Goal: Task Accomplishment & Management: Manage account settings

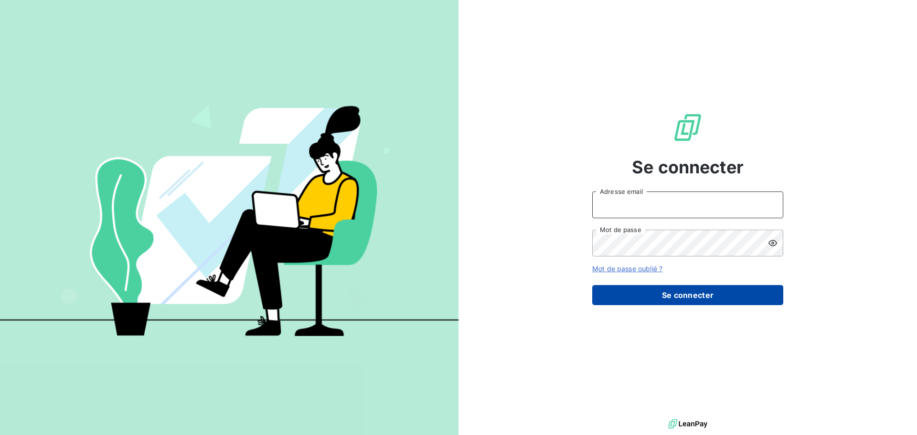
type input "n.laurenceau@anett.fr"
click at [649, 292] on button "Se connecter" at bounding box center [687, 295] width 191 height 20
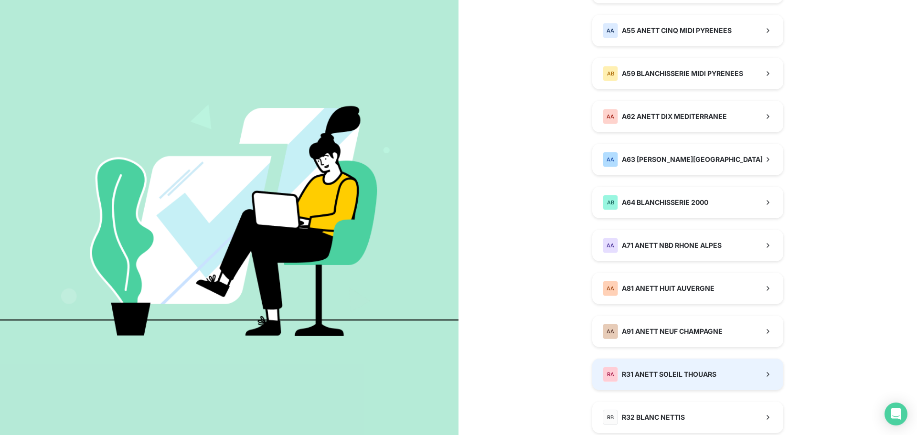
scroll to position [621, 0]
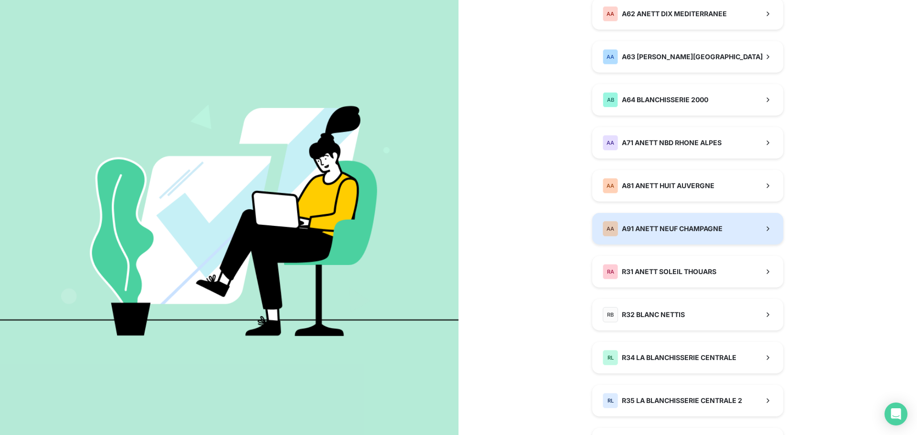
click at [635, 238] on button "AA A91 ANETT NEUF CHAMPAGNE" at bounding box center [687, 229] width 191 height 32
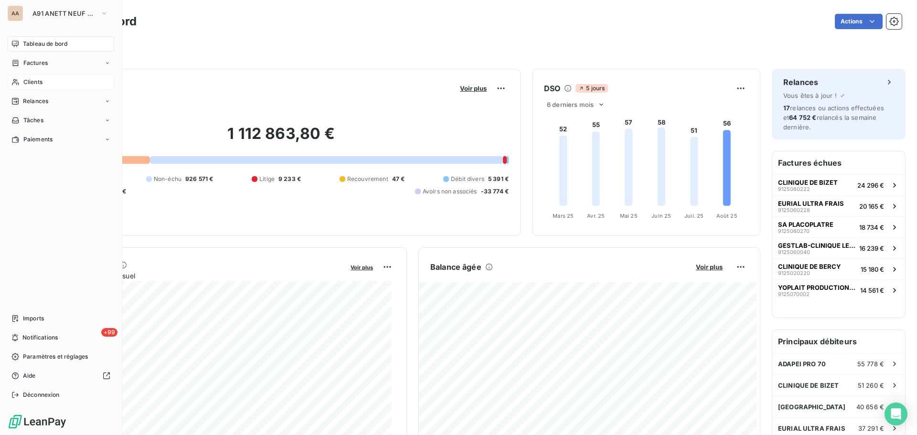
click at [40, 79] on span "Clients" at bounding box center [32, 82] width 19 height 9
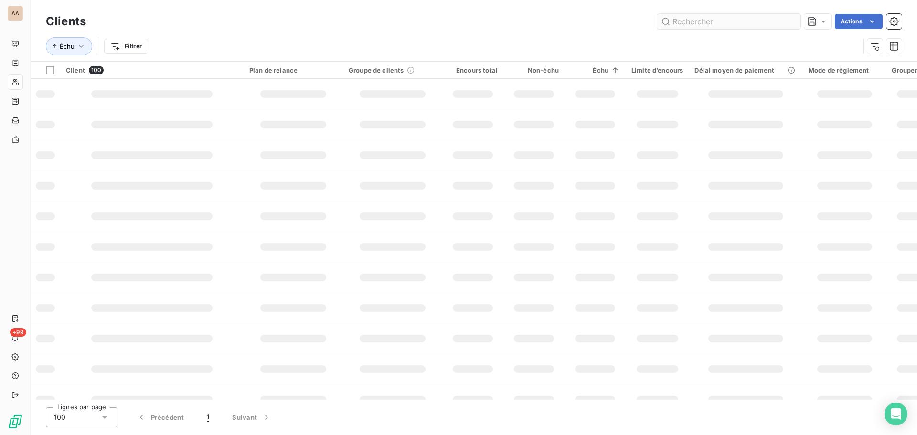
click at [692, 23] on input "text" at bounding box center [728, 21] width 143 height 15
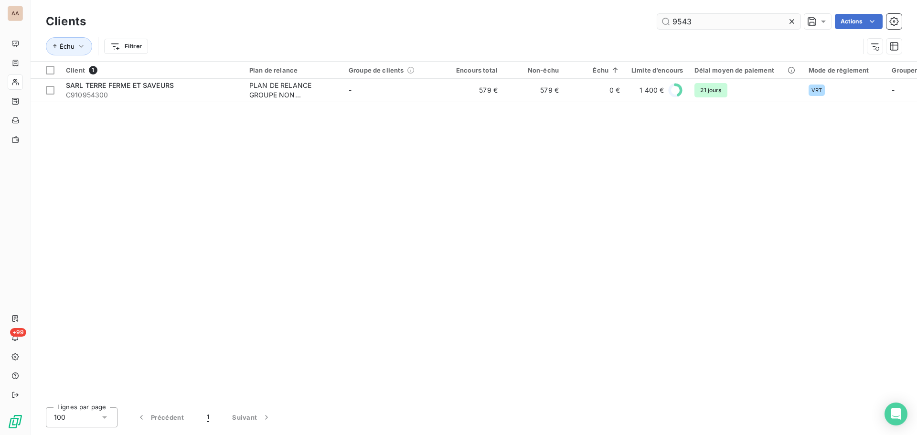
type input "9543"
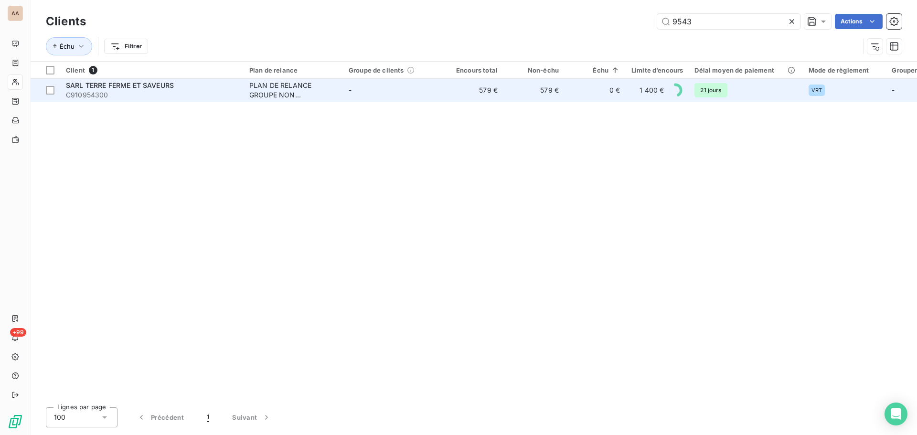
click at [319, 95] on div "PLAN DE RELANCE GROUPE NON AUTOMATIQUE" at bounding box center [293, 90] width 88 height 19
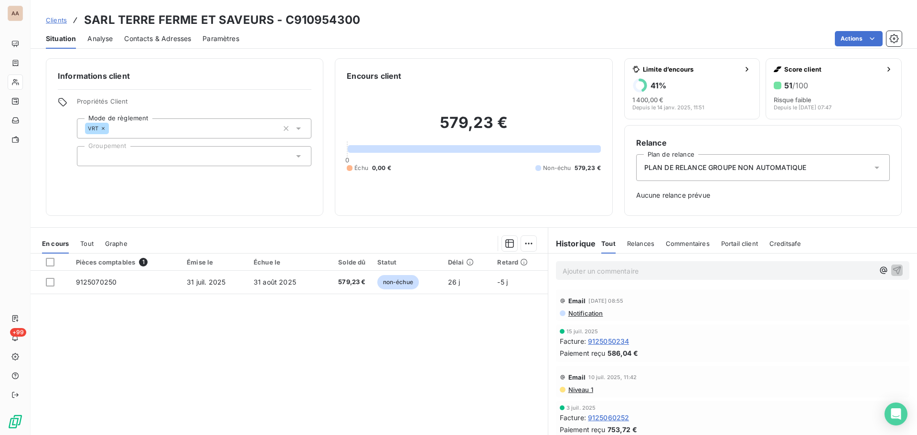
click at [153, 41] on span "Contacts & Adresses" at bounding box center [157, 39] width 67 height 10
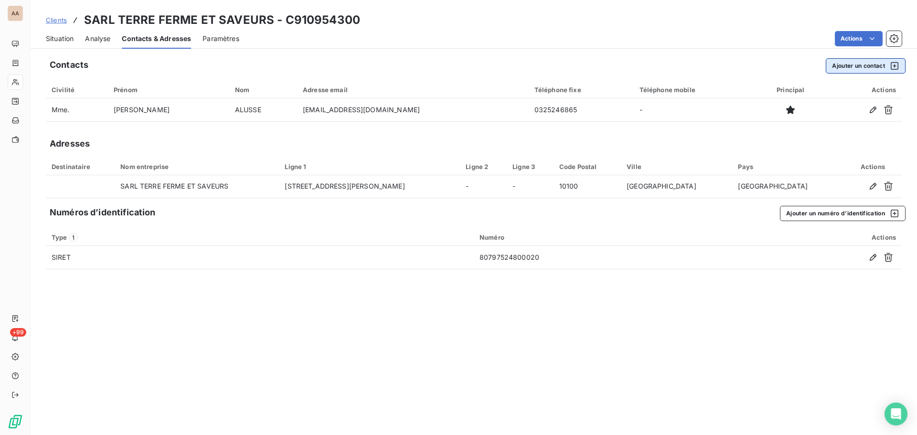
click at [860, 65] on button "Ajouter un contact" at bounding box center [866, 65] width 80 height 15
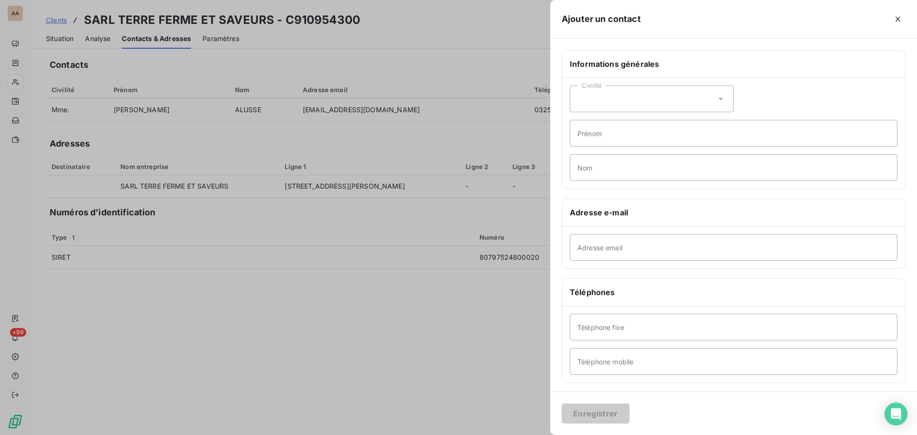
click at [716, 99] on icon at bounding box center [721, 99] width 10 height 10
click at [595, 126] on span "Madame" at bounding box center [602, 122] width 26 height 9
click at [595, 138] on input "Prénom" at bounding box center [734, 133] width 328 height 27
type input "Sidonie"
click at [599, 169] on input "Nom" at bounding box center [734, 167] width 328 height 27
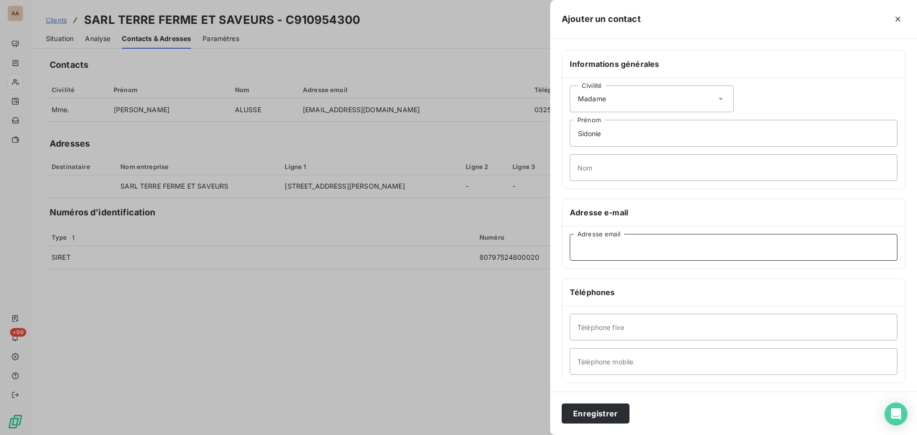
click at [584, 252] on input "Adresse email" at bounding box center [734, 247] width 328 height 27
type input "[DOMAIN_NAME][EMAIL_ADDRESS][DOMAIN_NAME]"
click at [703, 298] on div "Téléphones" at bounding box center [733, 292] width 343 height 27
click at [605, 419] on button "Enregistrer" at bounding box center [596, 414] width 68 height 20
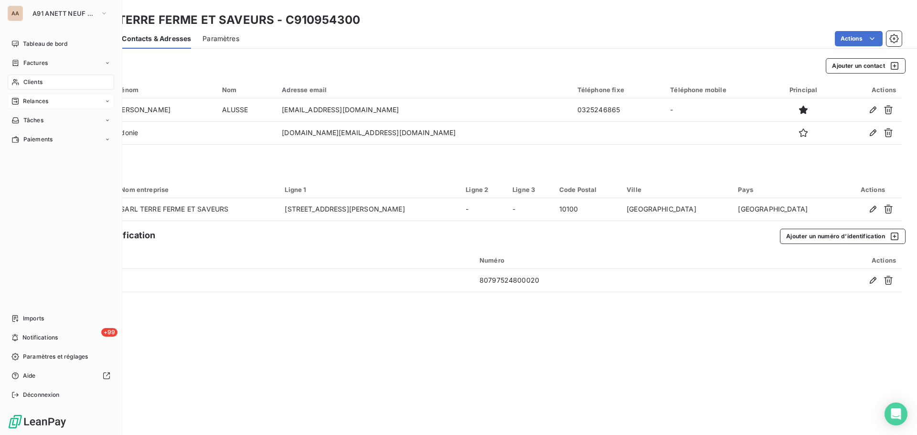
click at [46, 100] on span "Relances" at bounding box center [35, 101] width 25 height 9
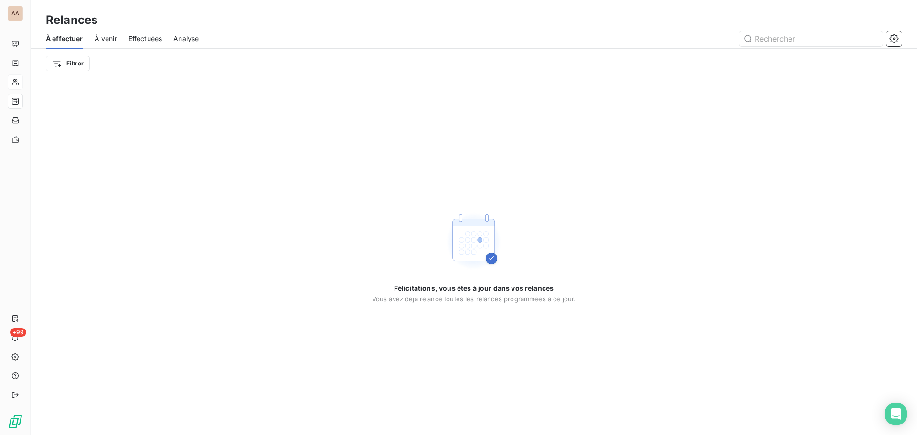
click at [109, 39] on span "À venir" at bounding box center [106, 39] width 22 height 10
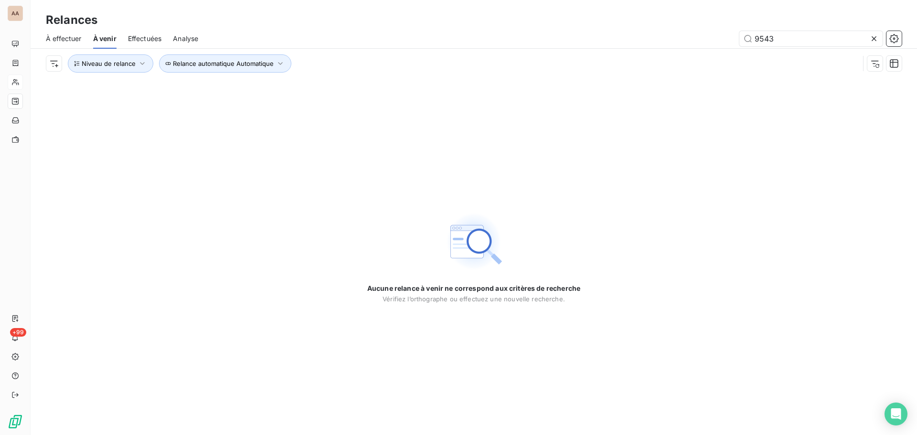
type input "9543"
click at [152, 108] on div "Aucune relance à venir ne correspond aux critères de recherche Vérifiez l’ortho…" at bounding box center [474, 256] width 887 height 357
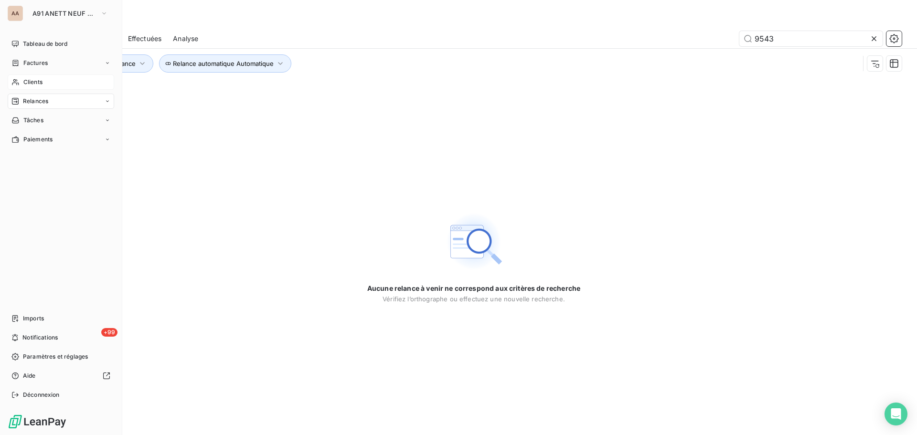
click at [38, 83] on span "Clients" at bounding box center [32, 82] width 19 height 9
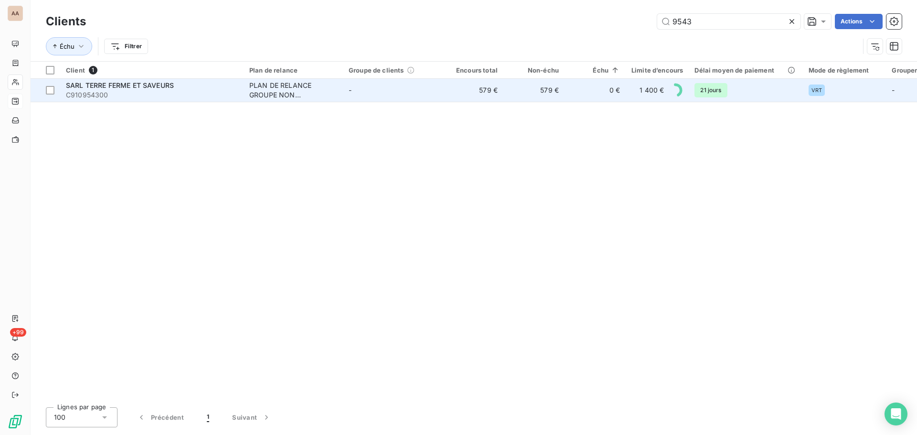
click at [273, 95] on div "PLAN DE RELANCE GROUPE NON AUTOMATIQUE" at bounding box center [293, 90] width 88 height 19
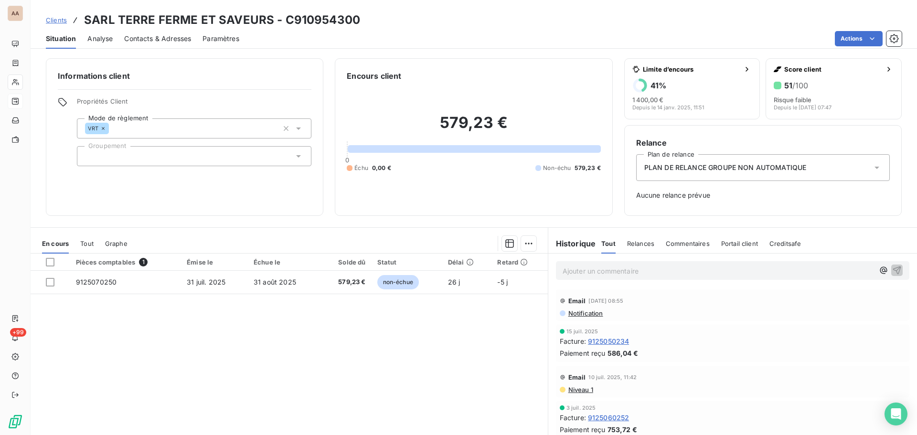
click at [872, 169] on icon at bounding box center [877, 168] width 10 height 10
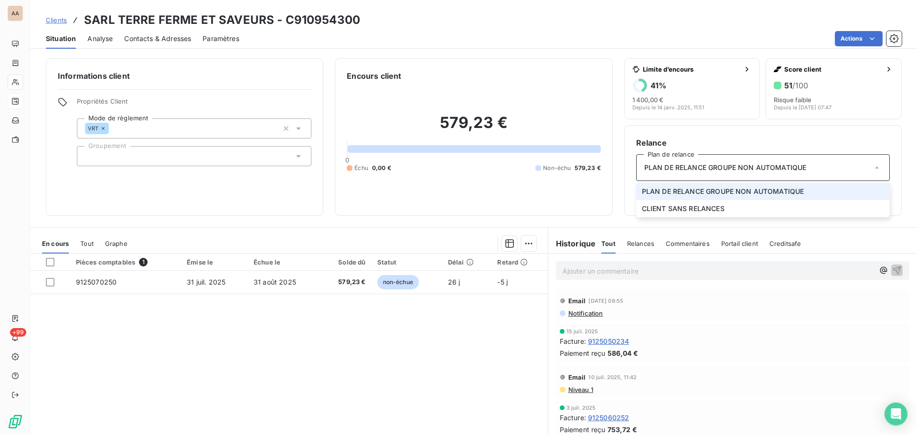
click at [684, 196] on li "PLAN DE RELANCE GROUPE NON AUTOMATIQUE" at bounding box center [763, 191] width 254 height 17
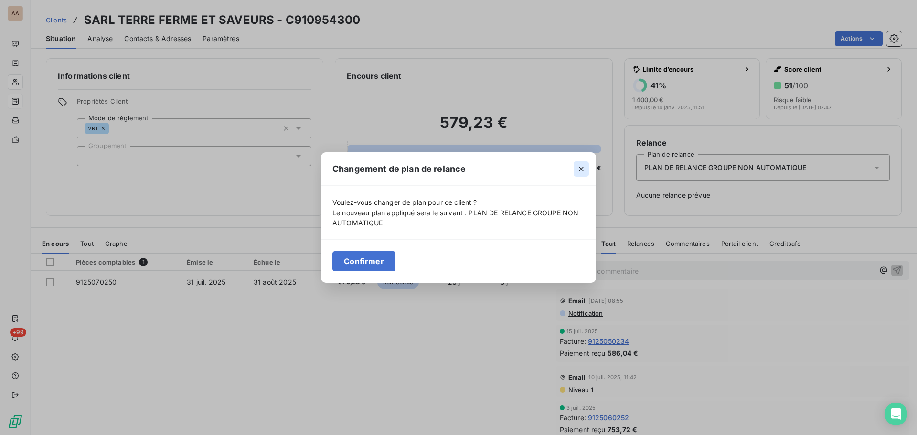
click at [587, 174] on button "button" at bounding box center [581, 168] width 15 height 15
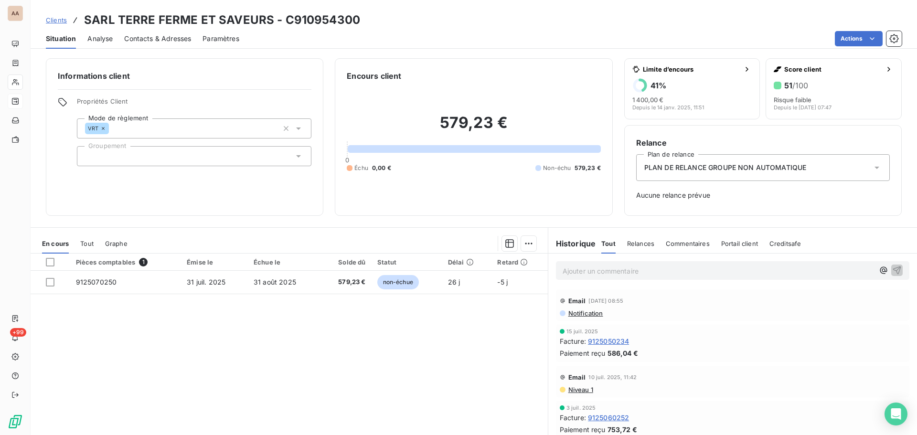
click at [875, 167] on icon at bounding box center [877, 168] width 5 height 2
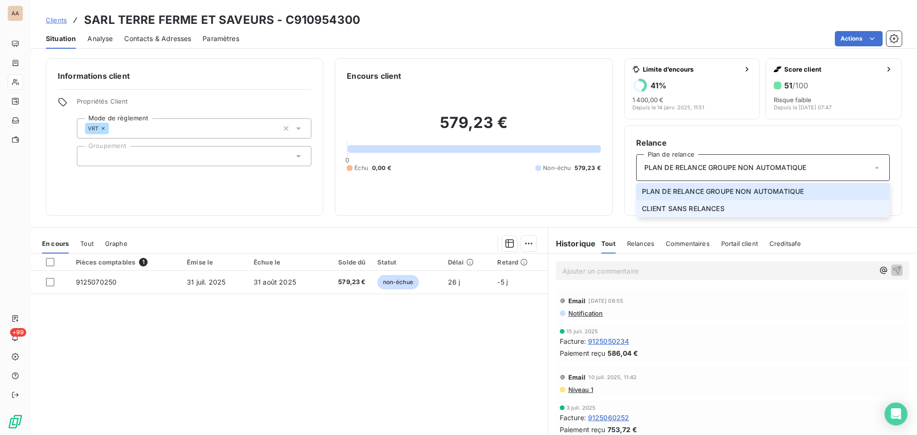
click at [659, 208] on span "CLIENT SANS RELANCES" at bounding box center [683, 209] width 83 height 10
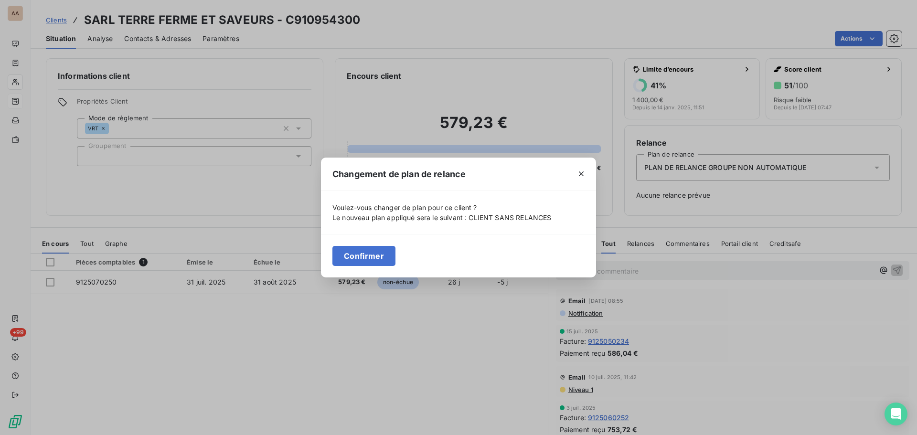
click at [708, 171] on div "Changement de plan de relance Voulez-vous changer de plan pour ce client ? Le n…" at bounding box center [458, 217] width 917 height 435
click at [863, 164] on div "Changement de plan de relance Voulez-vous changer de plan pour ce client ? Le n…" at bounding box center [458, 217] width 917 height 435
click at [579, 173] on icon "button" at bounding box center [582, 174] width 10 height 10
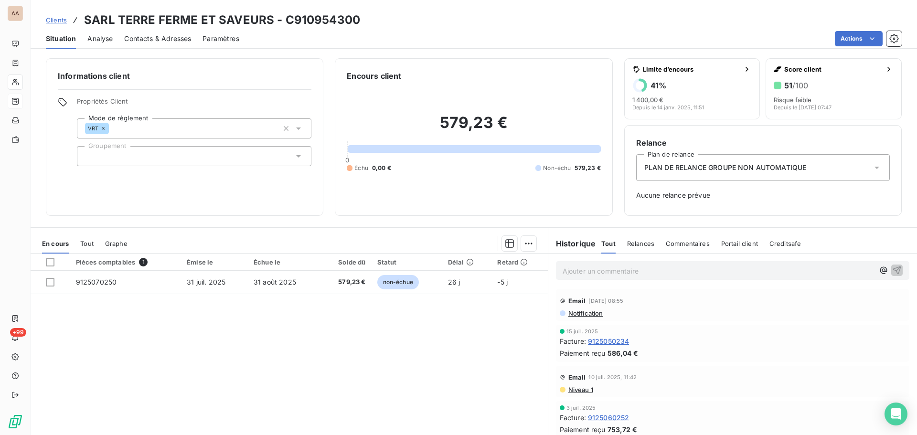
click at [718, 171] on span "PLAN DE RELANCE GROUPE NON AUTOMATIQUE" at bounding box center [725, 168] width 162 height 10
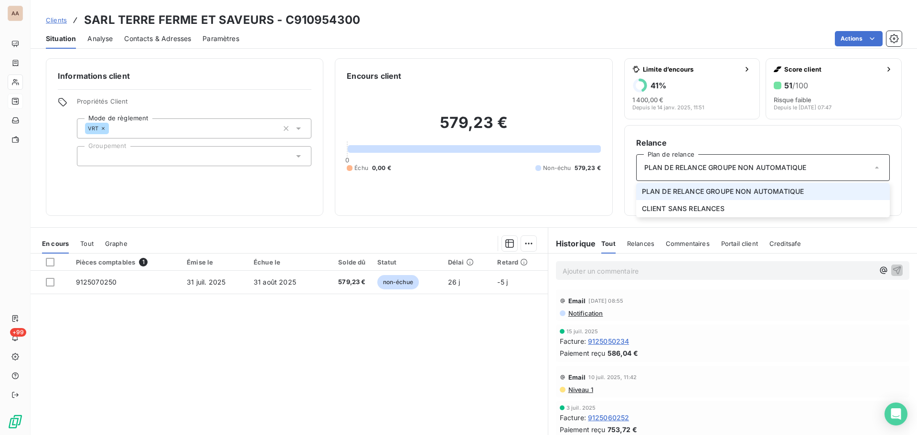
click at [717, 190] on span "PLAN DE RELANCE GROUPE NON AUTOMATIQUE" at bounding box center [723, 192] width 162 height 10
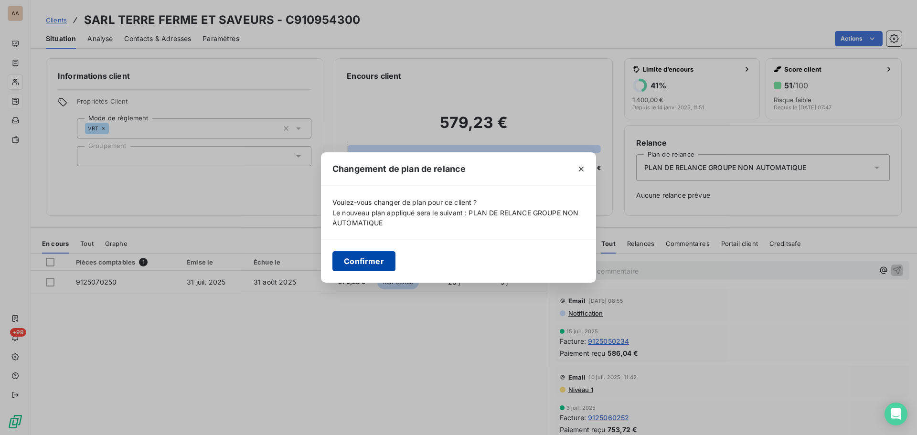
click at [367, 265] on button "Confirmer" at bounding box center [363, 261] width 63 height 20
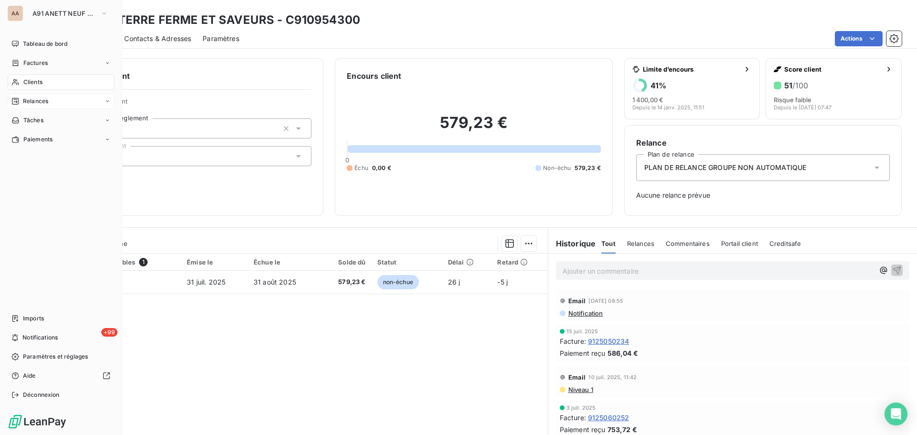
click at [43, 100] on span "Relances" at bounding box center [35, 101] width 25 height 9
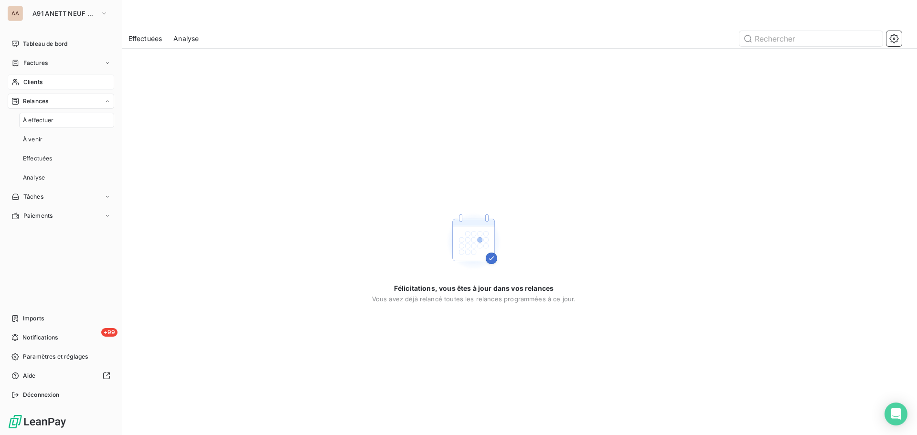
click at [42, 81] on span "Clients" at bounding box center [32, 82] width 19 height 9
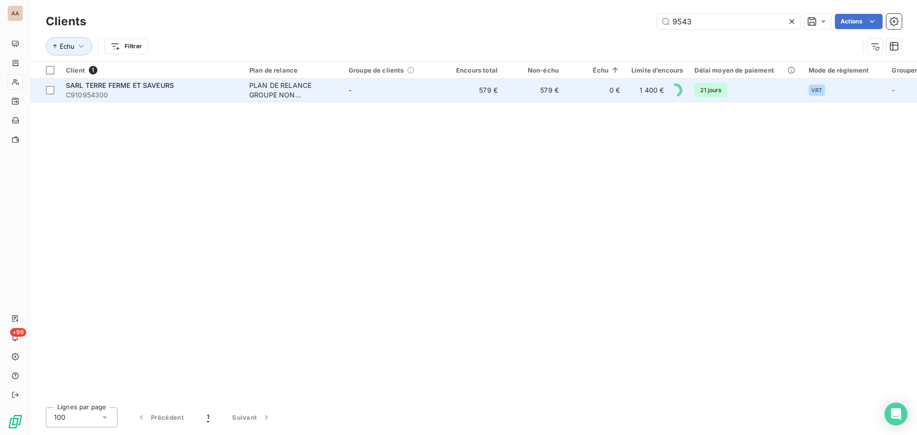
click at [281, 86] on div "PLAN DE RELANCE GROUPE NON AUTOMATIQUE" at bounding box center [293, 90] width 88 height 19
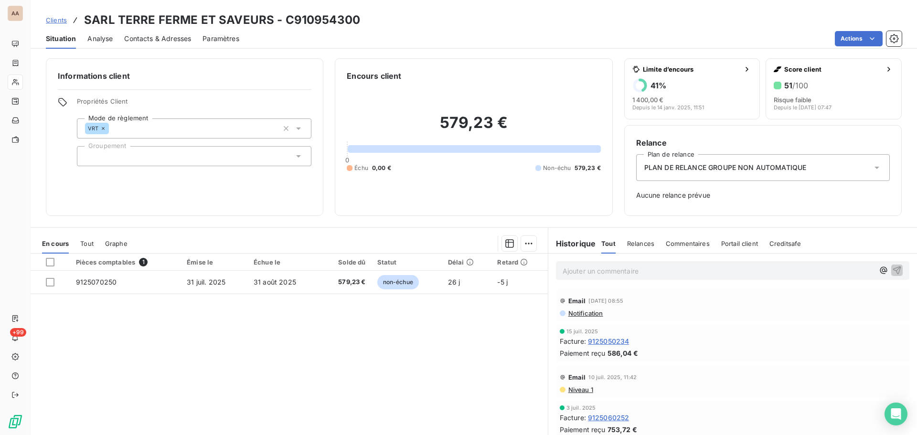
click at [146, 37] on span "Contacts & Adresses" at bounding box center [157, 39] width 67 height 10
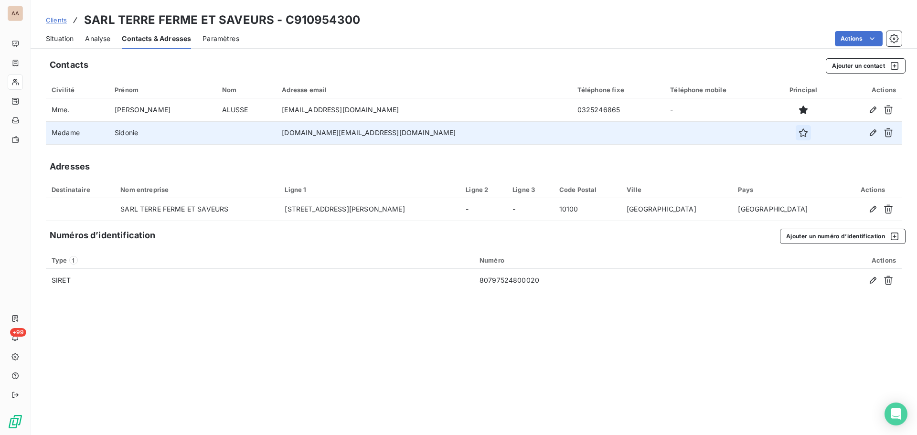
click at [799, 131] on icon "button" at bounding box center [804, 133] width 10 height 10
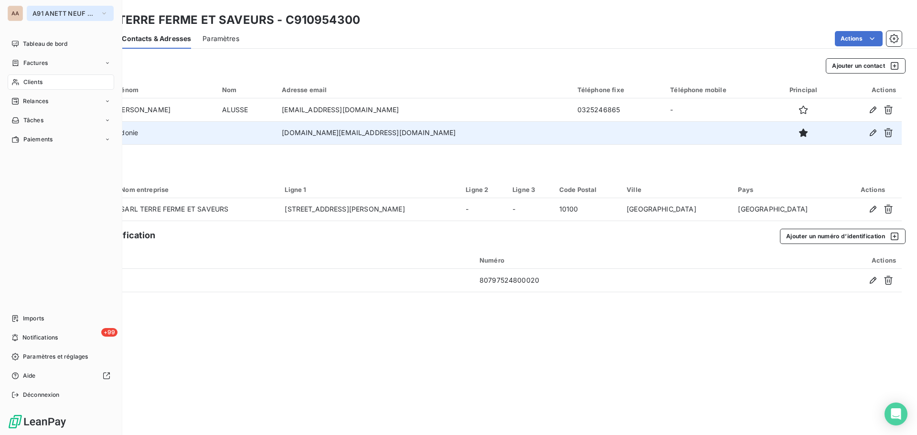
click at [54, 11] on span "A91 ANETT NEUF CHAMPAGNE" at bounding box center [64, 14] width 64 height 8
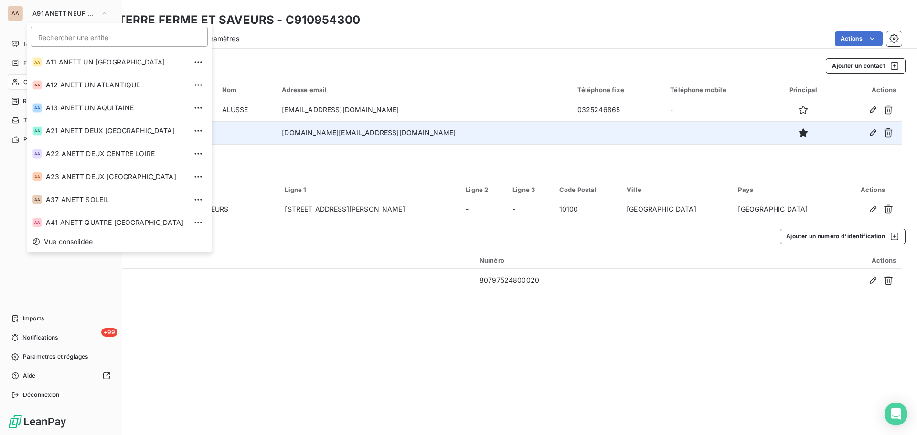
scroll to position [233, 0]
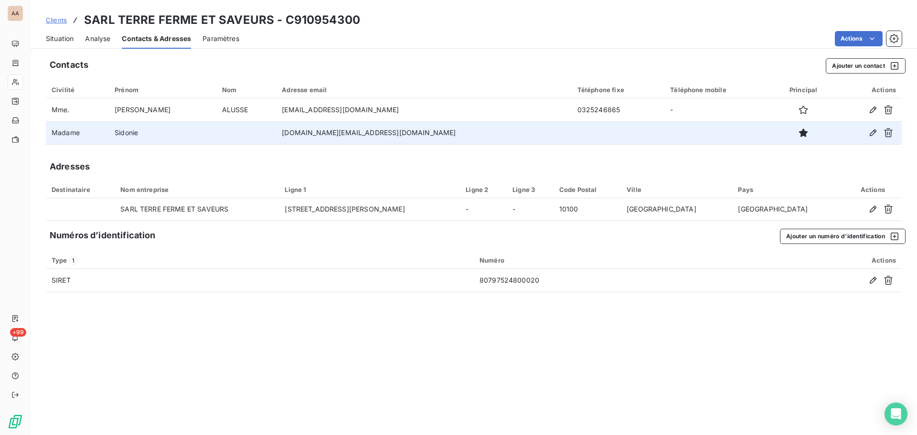
click at [263, 325] on div "Contacts Ajouter un contact Civilité Prénom Nom Adresse email Téléphone fixe Té…" at bounding box center [474, 244] width 887 height 383
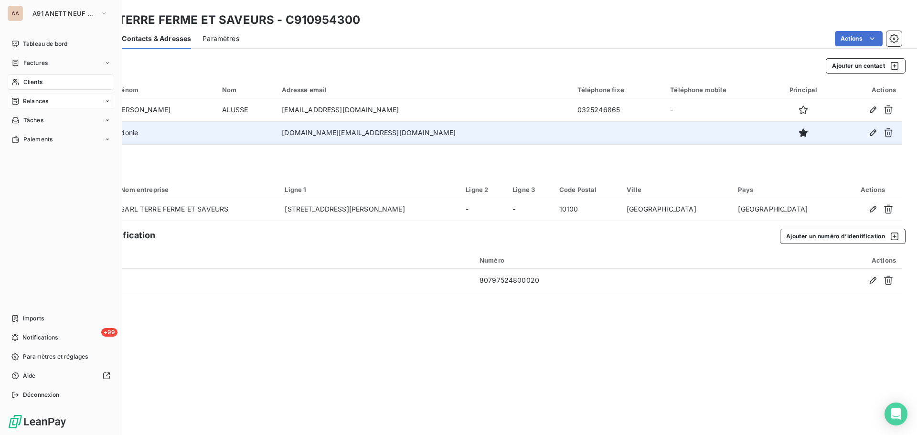
click at [42, 103] on span "Relances" at bounding box center [35, 101] width 25 height 9
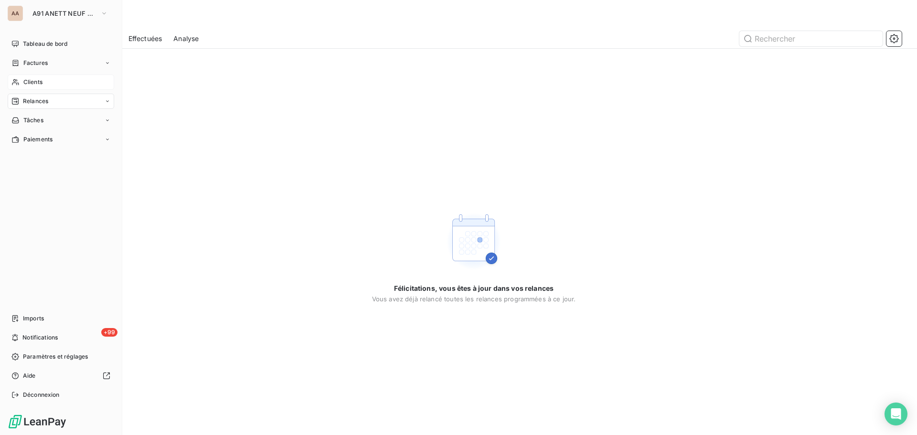
click at [47, 85] on div "Clients" at bounding box center [61, 82] width 107 height 15
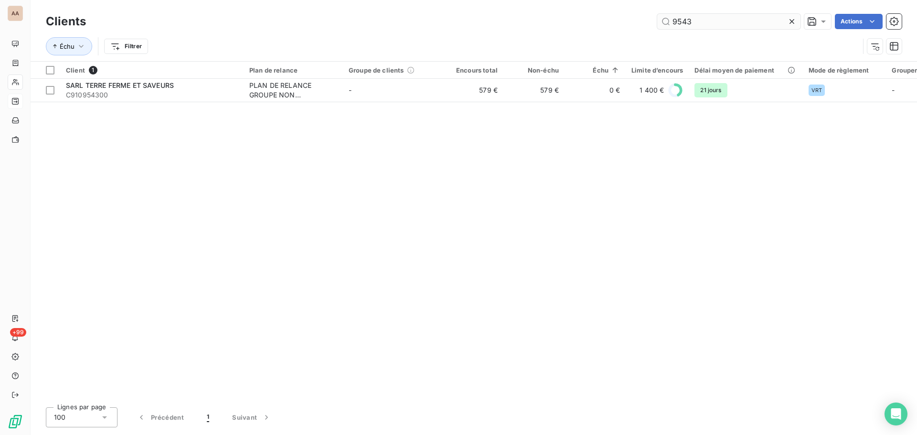
drag, startPoint x: 705, startPoint y: 19, endPoint x: 667, endPoint y: 18, distance: 38.2
click at [667, 18] on input "9543" at bounding box center [728, 21] width 143 height 15
click at [689, 24] on input "9488" at bounding box center [728, 21] width 143 height 15
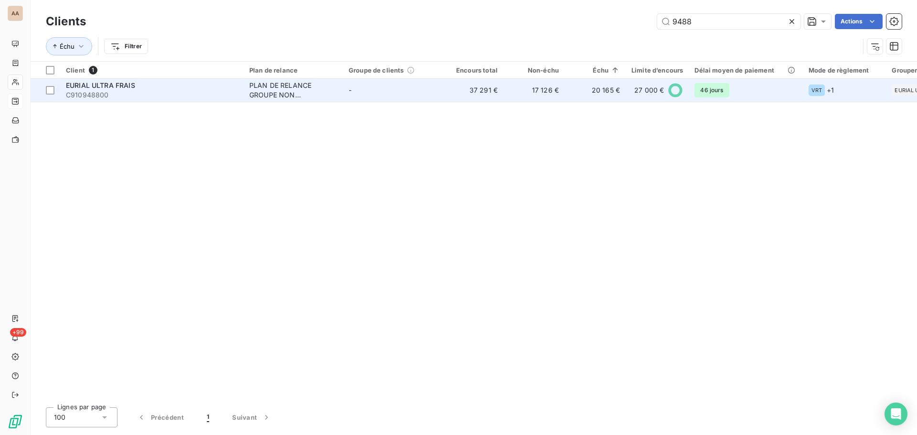
type input "9488"
click at [301, 91] on div "PLAN DE RELANCE GROUPE NON AUTOMATIQUE" at bounding box center [293, 90] width 88 height 19
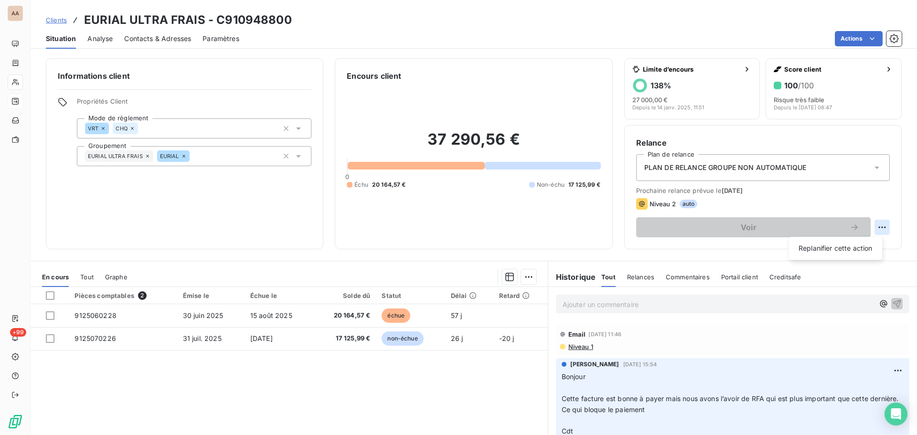
click at [875, 226] on html "AA +99 Clients EURIAL ULTRA FRAIS - C910948800 Situation Analyse Contacts & Adr…" at bounding box center [458, 217] width 917 height 435
click at [855, 247] on div "Replanifier cette action" at bounding box center [836, 248] width 86 height 15
select select "7"
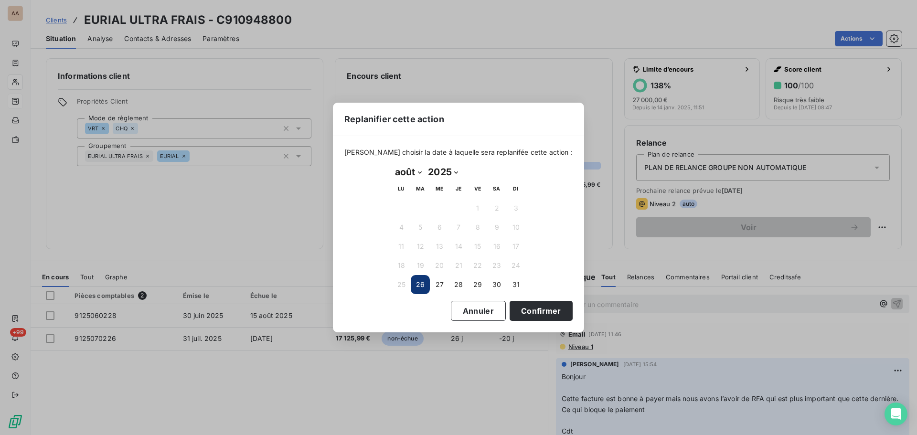
click at [690, 258] on div "Replanifier cette action [PERSON_NAME] choisir la date à laquelle sera replanif…" at bounding box center [458, 217] width 917 height 435
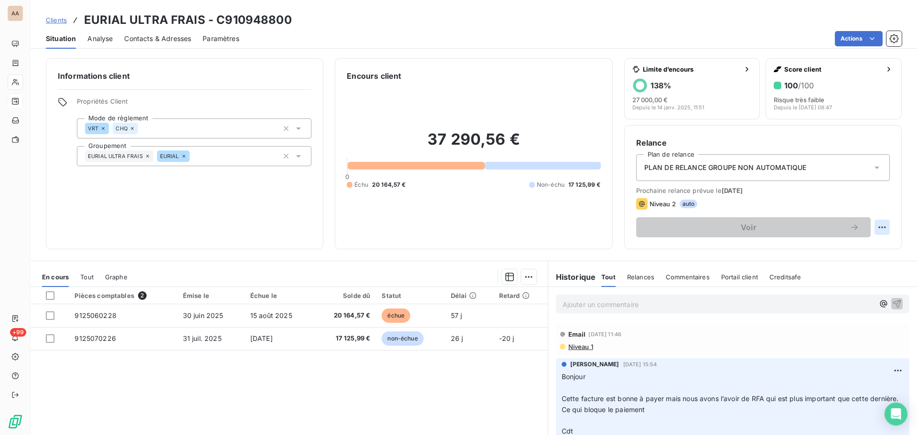
click at [873, 225] on html "AA +99 Clients EURIAL ULTRA FRAIS - C910948800 Situation Analyse Contacts & Adr…" at bounding box center [458, 217] width 917 height 435
click at [871, 227] on html "AA +99 Clients EURIAL ULTRA FRAIS - C910948800 Situation Analyse Contacts & Adr…" at bounding box center [458, 217] width 917 height 435
click at [827, 250] on div "Replanifier cette action" at bounding box center [836, 248] width 86 height 15
select select "7"
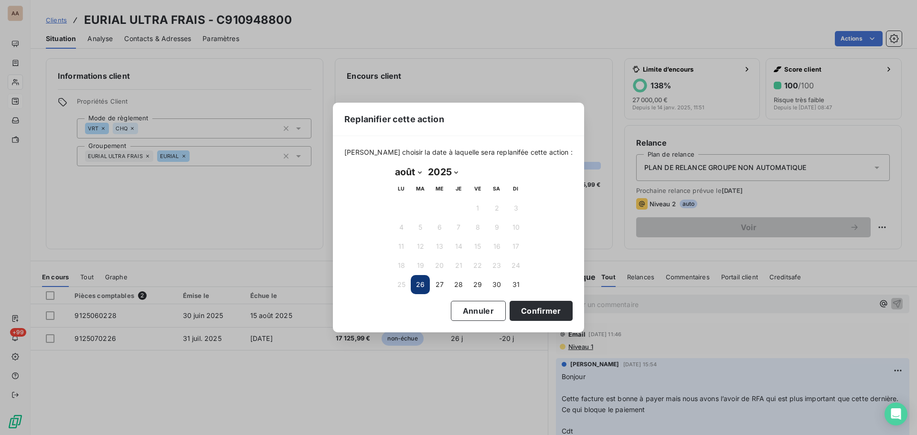
click at [425, 383] on div "Replanifier cette action [PERSON_NAME] choisir la date à laquelle sera replanif…" at bounding box center [458, 217] width 917 height 435
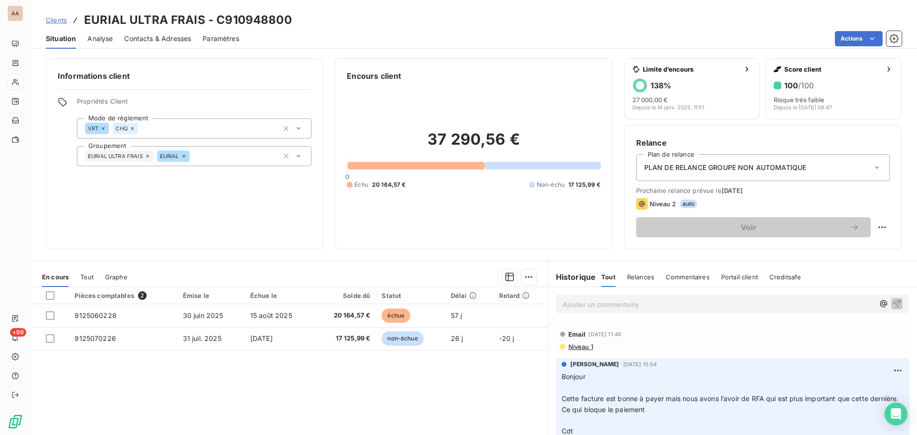
click at [875, 168] on icon at bounding box center [877, 168] width 5 height 2
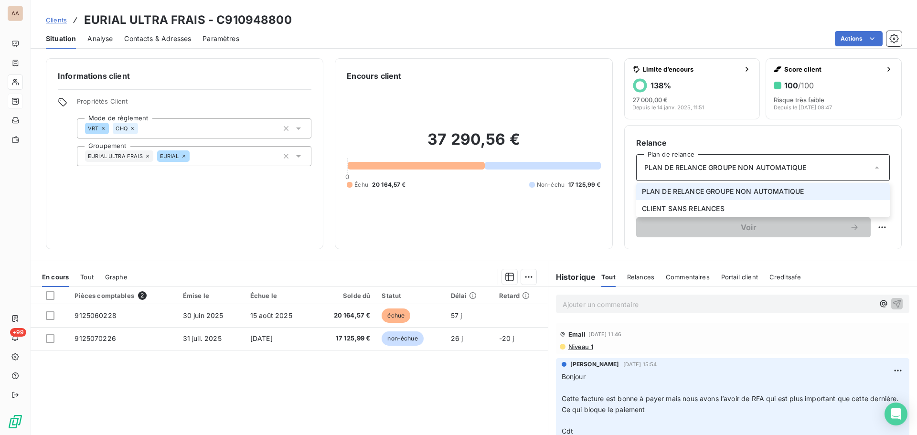
click at [827, 195] on li "PLAN DE RELANCE GROUPE NON AUTOMATIQUE" at bounding box center [763, 191] width 254 height 17
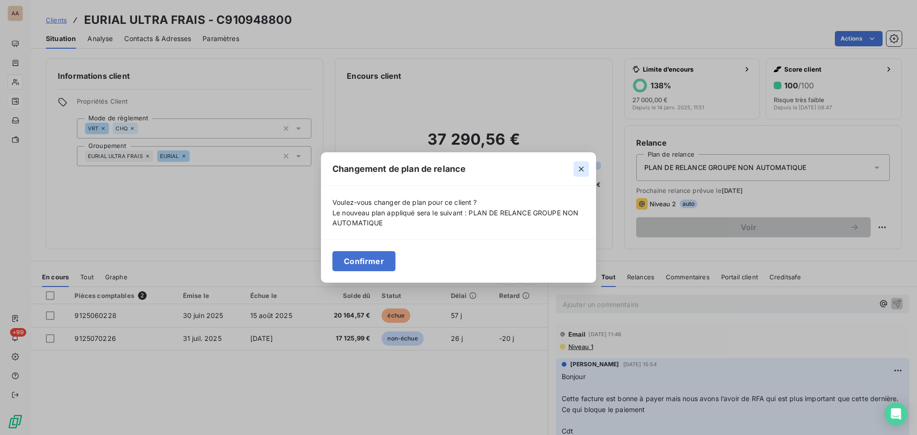
click at [581, 170] on icon "button" at bounding box center [581, 169] width 5 height 5
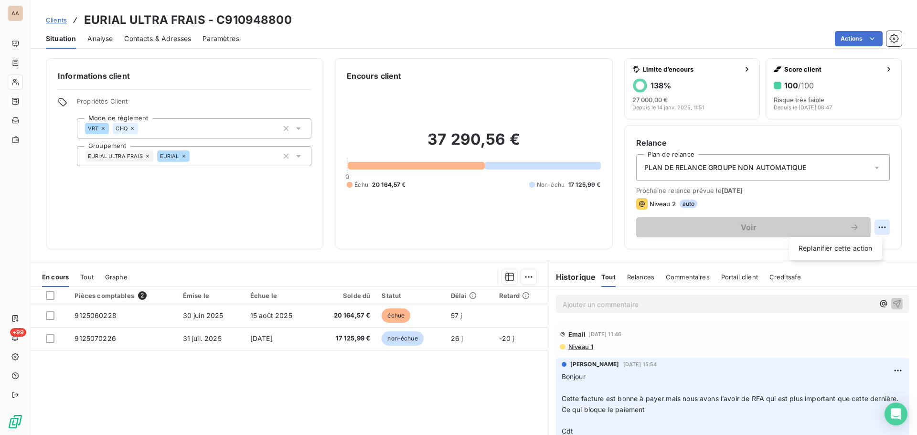
click at [872, 227] on html "AA +99 Clients EURIAL ULTRA FRAIS - C910948800 Situation Analyse Contacts & Adr…" at bounding box center [458, 217] width 917 height 435
click at [841, 248] on div "Replanifier cette action" at bounding box center [836, 248] width 86 height 15
select select "7"
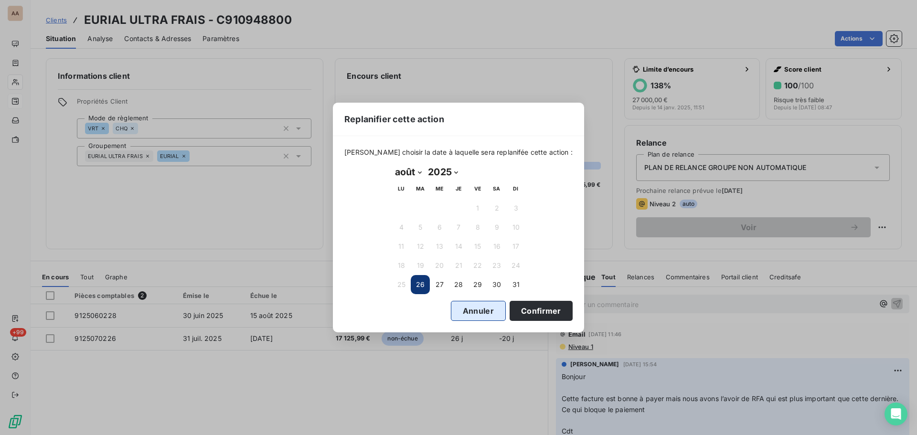
click at [456, 309] on button "Annuler" at bounding box center [478, 311] width 55 height 20
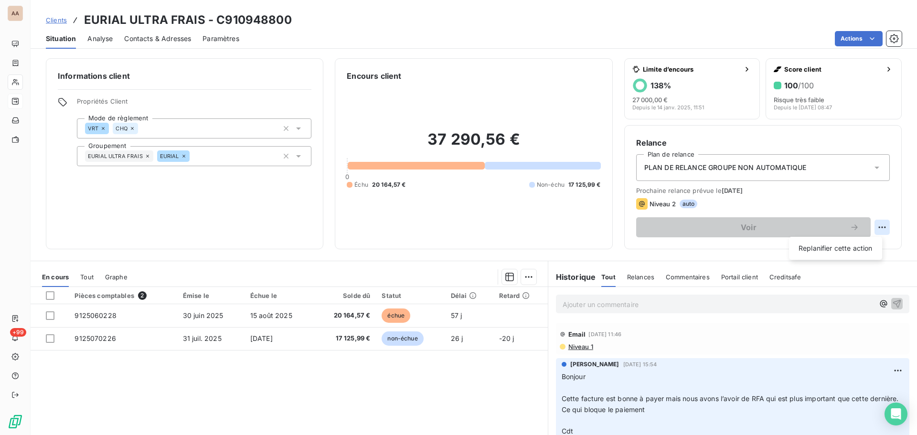
click at [871, 229] on html "AA +99 Clients EURIAL ULTRA FRAIS - C910948800 Situation Analyse Contacts & Adr…" at bounding box center [458, 217] width 917 height 435
click at [860, 249] on div "Replanifier cette action" at bounding box center [836, 248] width 86 height 15
select select "7"
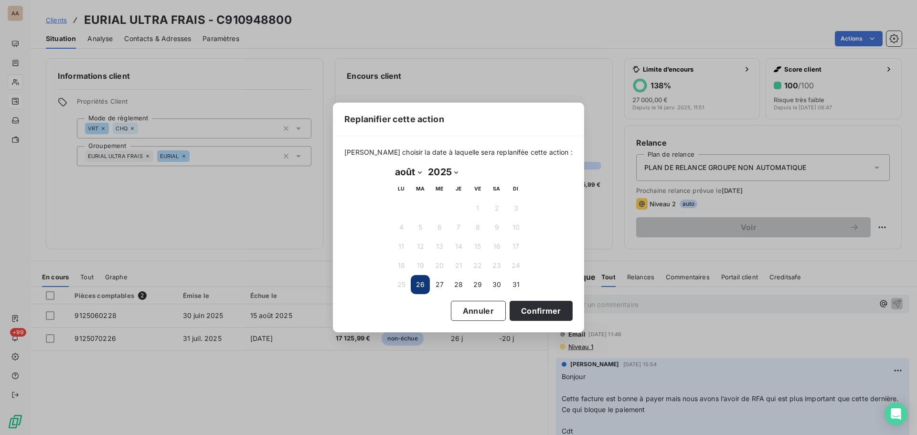
click at [827, 202] on div "Replanifier cette action [PERSON_NAME] choisir la date à laquelle sera replanif…" at bounding box center [458, 217] width 917 height 435
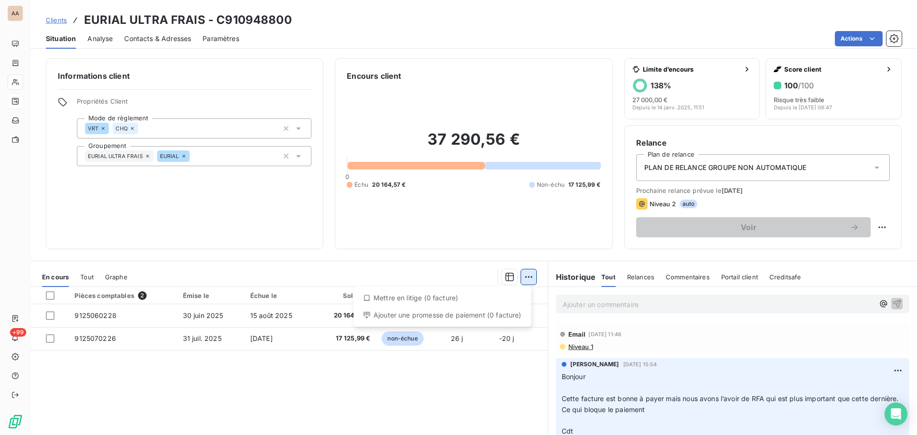
click at [525, 278] on html "AA +99 Clients EURIAL ULTRA FRAIS - C910948800 Situation Analyse Contacts & Adr…" at bounding box center [458, 217] width 917 height 435
click at [376, 223] on html "AA +99 Clients EURIAL ULTRA FRAIS - C910948800 Situation Analyse Contacts & Adr…" at bounding box center [458, 217] width 917 height 435
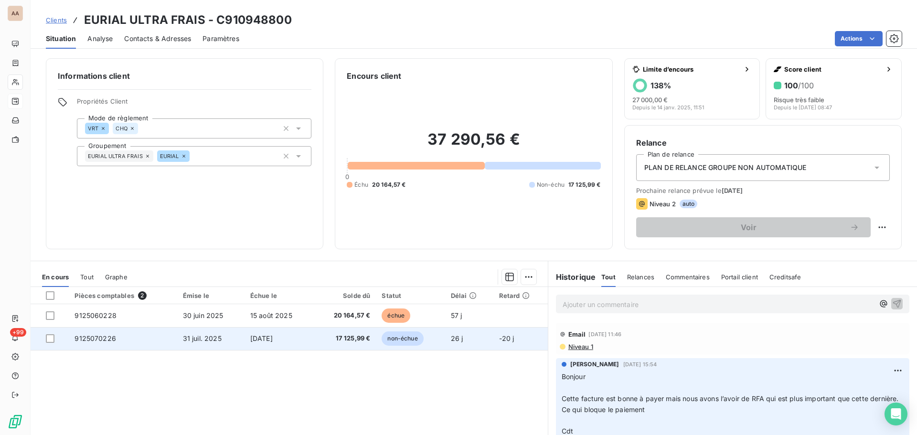
click at [441, 339] on td "non-échue" at bounding box center [410, 338] width 69 height 23
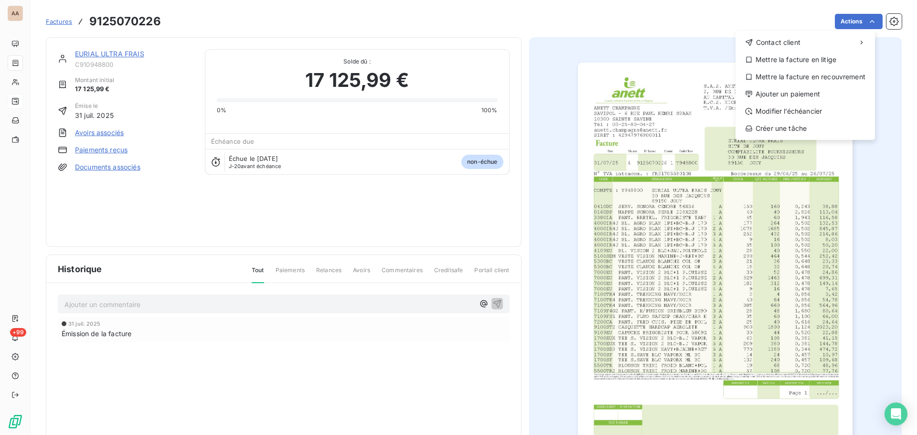
click at [562, 16] on html "AA +99 Factures [PHONE_NUMBER] Actions Contact client Mettre la facture en liti…" at bounding box center [458, 217] width 917 height 435
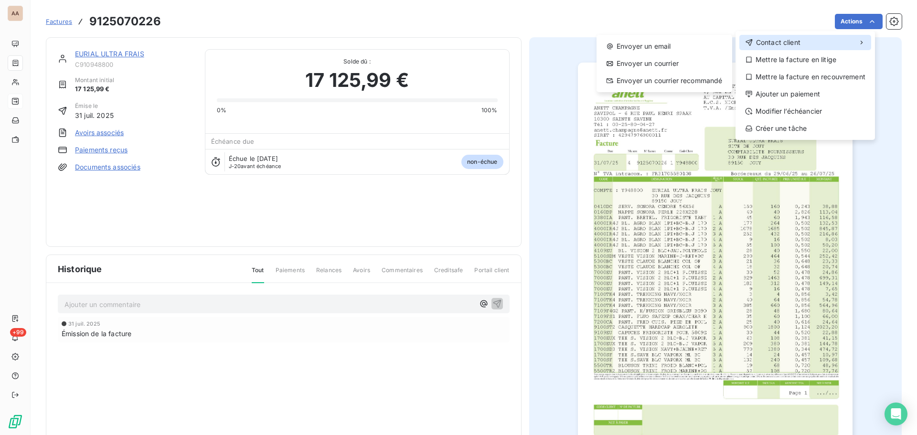
click at [860, 43] on icon at bounding box center [862, 43] width 8 height 8
click at [554, 11] on html "AA +99 Factures [PHONE_NUMBER] Actions Contact client Envoyer un email Envoyer …" at bounding box center [458, 217] width 917 height 435
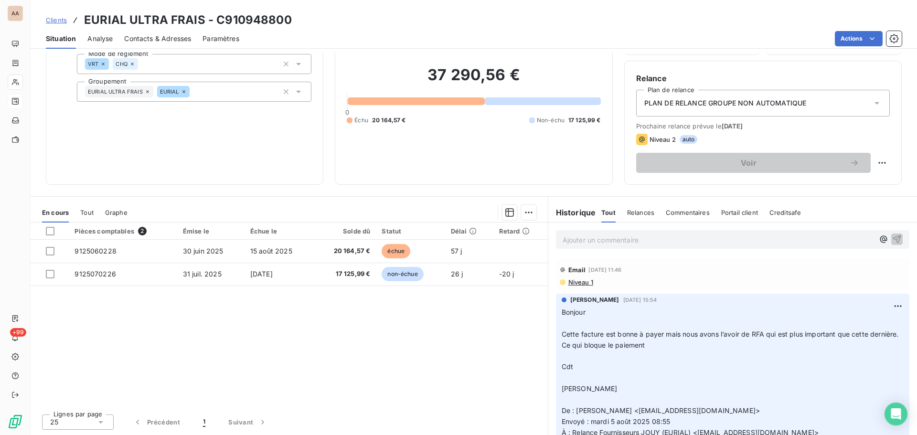
scroll to position [17, 0]
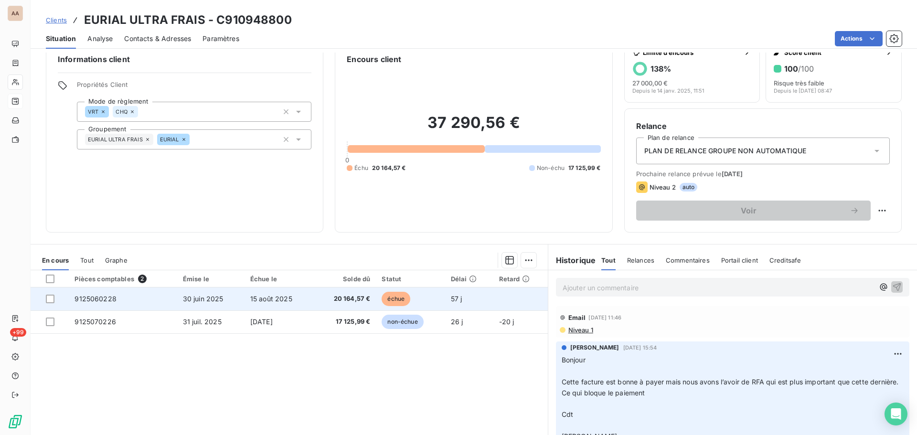
click at [528, 304] on td at bounding box center [520, 299] width 54 height 23
